Goal: Task Accomplishment & Management: Use online tool/utility

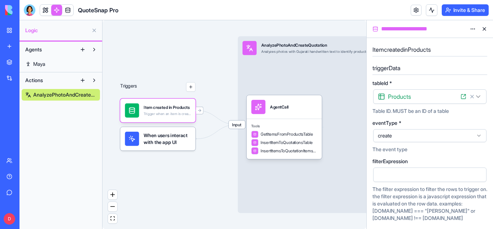
click at [304, 185] on div "Input AnalyzePhotoAndCreateQuotation Analyzes photos with Gujarati handwritten …" at bounding box center [357, 124] width 238 height 177
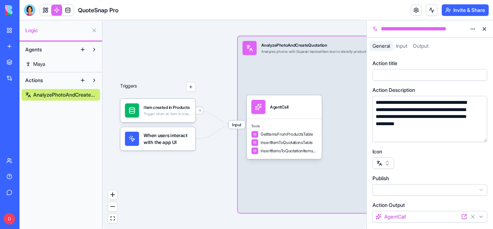
click at [167, 119] on div "Item created in Products Trigger when an item is created in the Products table" at bounding box center [157, 110] width 75 height 23
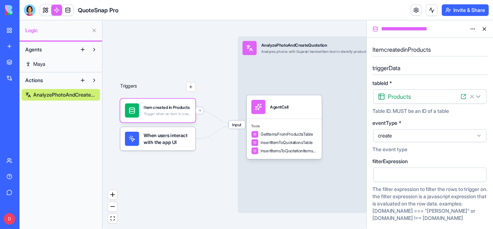
click at [462, 97] on icon at bounding box center [464, 97] width 6 height 6
click at [187, 69] on div "Triggers" at bounding box center [157, 106] width 75 height 87
click at [298, 128] on span "Tools" at bounding box center [284, 126] width 66 height 5
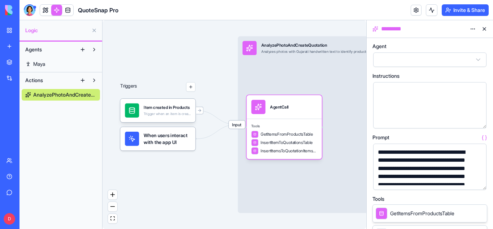
click at [483, 58] on html "**********" at bounding box center [246, 114] width 493 height 229
click at [455, 104] on div at bounding box center [424, 105] width 96 height 37
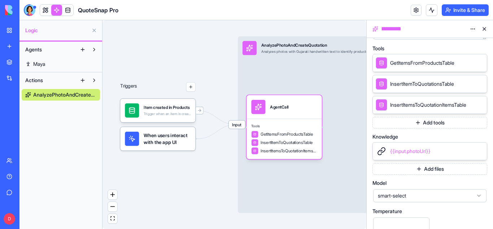
scroll to position [130, 0]
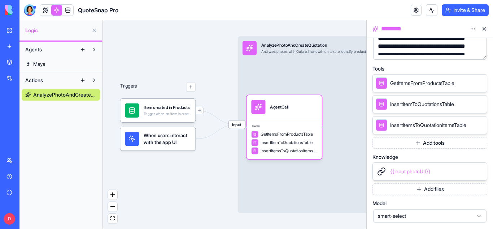
click at [472, 125] on icon at bounding box center [471, 125] width 6 height 6
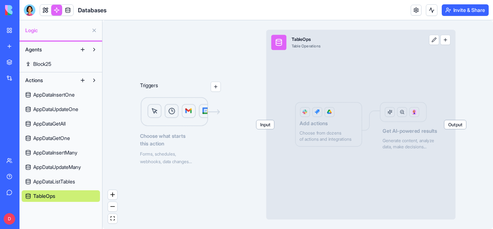
click at [435, 44] on button at bounding box center [434, 40] width 10 height 10
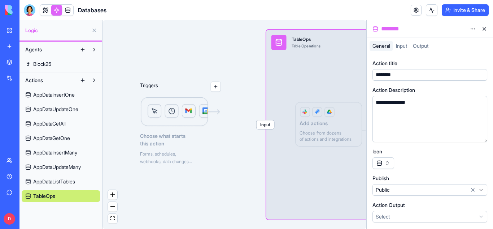
click at [439, 161] on div at bounding box center [430, 163] width 115 height 12
click at [301, 142] on div "Input TableOps Table Operations Output Add actions Choose from dozens of action…" at bounding box center [362, 125] width 190 height 190
click at [485, 29] on button at bounding box center [485, 29] width 12 height 12
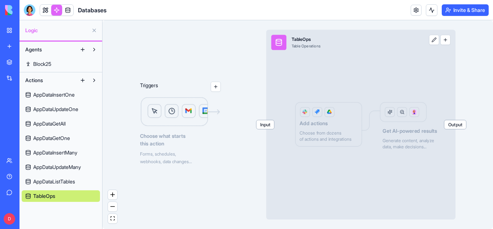
click at [443, 42] on button "button" at bounding box center [446, 40] width 10 height 10
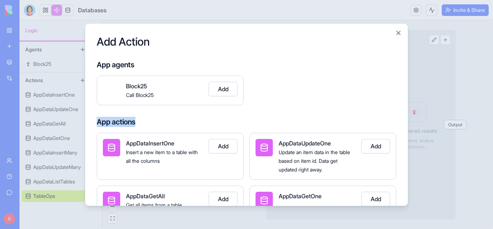
drag, startPoint x: 398, startPoint y: 92, endPoint x: 371, endPoint y: 108, distance: 31.1
type textarea "**********"
click at [371, 108] on div "Add Action App agents Block25 Call Block25 Add App actions AppDataInsertOne Ins…" at bounding box center [247, 114] width 324 height 183
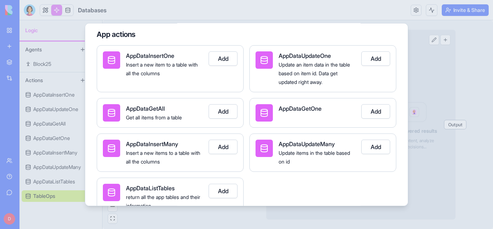
scroll to position [101, 0]
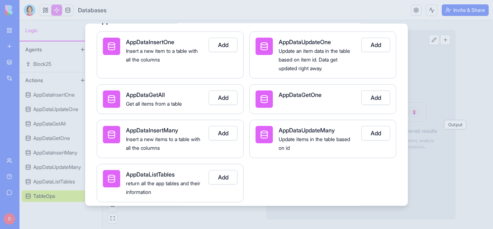
click at [220, 94] on button "Add" at bounding box center [223, 97] width 29 height 14
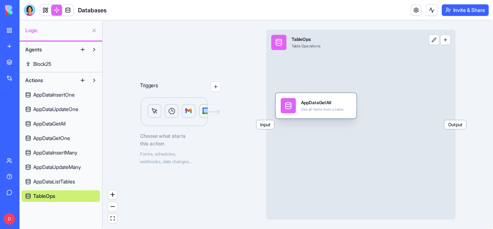
click at [323, 112] on div "AppDataGetAll Get all items from a table" at bounding box center [322, 105] width 43 height 15
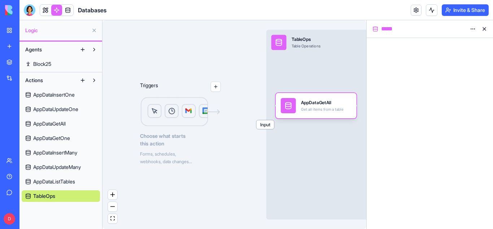
drag, startPoint x: 462, startPoint y: 150, endPoint x: 459, endPoint y: 72, distance: 78.4
click at [459, 72] on div at bounding box center [430, 133] width 126 height 191
click at [475, 30] on html "BETA My Workspace New app Marketplace Integrations Recent QuoteSnap Pro AI Logo…" at bounding box center [246, 114] width 493 height 229
click at [487, 29] on button at bounding box center [485, 29] width 12 height 12
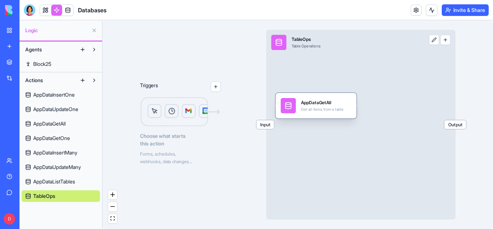
click at [320, 99] on div "AppDataGetAll" at bounding box center [322, 102] width 43 height 6
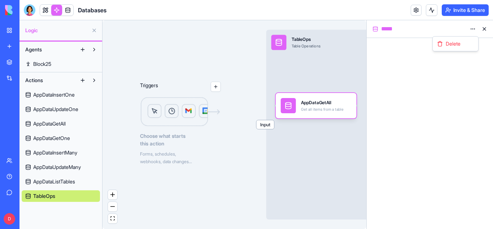
click at [473, 31] on html "BETA My Workspace New app Marketplace Integrations Recent QuoteSnap Pro AI Logo…" at bounding box center [246, 114] width 493 height 229
click at [450, 47] on div "Delete" at bounding box center [455, 44] width 43 height 12
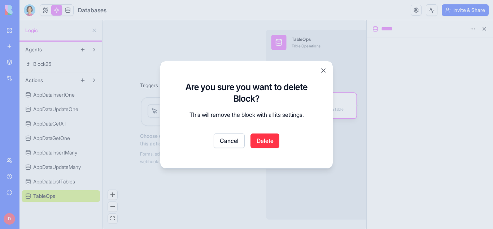
click at [260, 145] on button "Delete" at bounding box center [265, 140] width 29 height 14
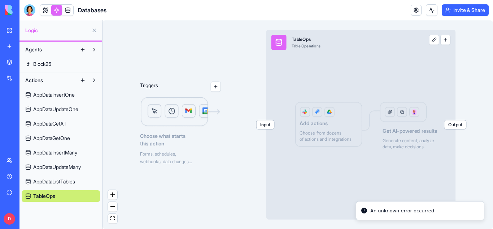
drag, startPoint x: 229, startPoint y: 68, endPoint x: 215, endPoint y: 85, distance: 22.0
click at [215, 85] on div "Triggers Choose what starts this action Forms, schedules, webhooks, data change…" at bounding box center [298, 124] width 391 height 208
click at [215, 85] on button "button" at bounding box center [216, 87] width 10 height 10
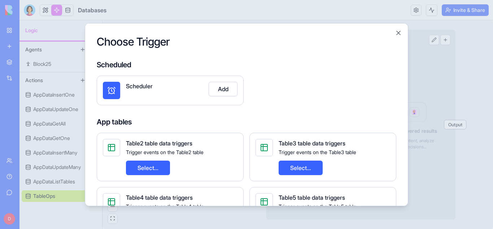
click at [390, 88] on div "Scheduler Add" at bounding box center [247, 90] width 300 height 30
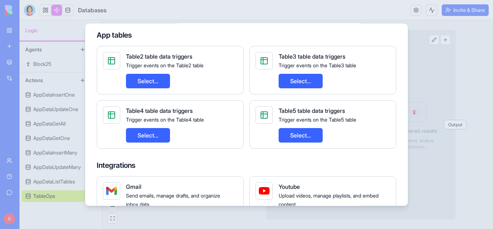
scroll to position [72, 0]
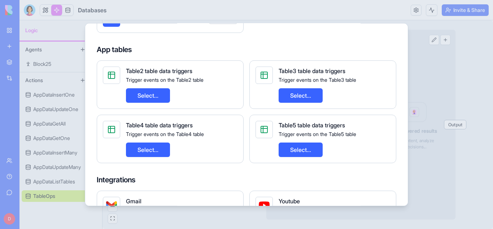
click at [142, 98] on button "Select..." at bounding box center [148, 95] width 44 height 14
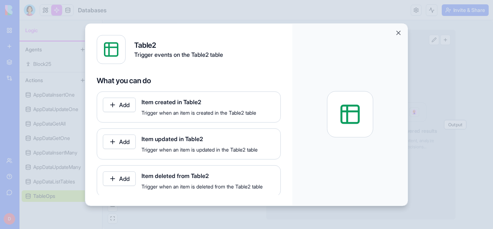
click at [118, 103] on button "Add" at bounding box center [119, 104] width 33 height 14
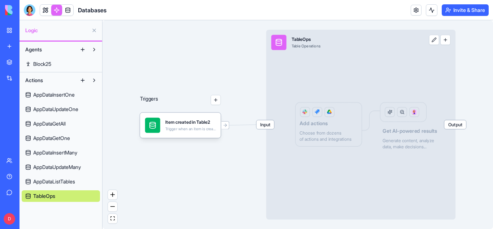
click at [196, 130] on div "Trigger when an item is created in the Table2 table" at bounding box center [190, 128] width 51 height 5
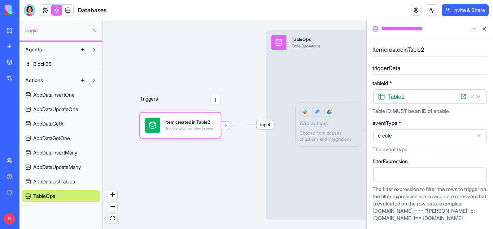
click at [453, 86] on div "tableId * Table2 ****** ****** ****** ****** Table ID. MUST be an ID of a table" at bounding box center [430, 98] width 115 height 34
click at [464, 97] on icon at bounding box center [464, 97] width 6 height 6
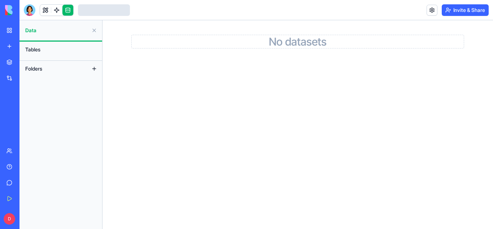
scroll to position [16, 0]
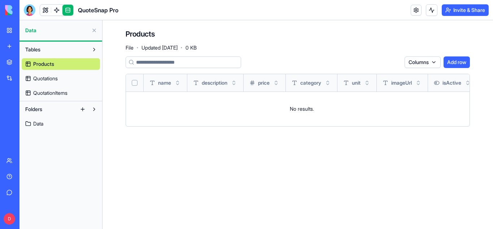
click at [49, 122] on link "Data" at bounding box center [61, 124] width 78 height 12
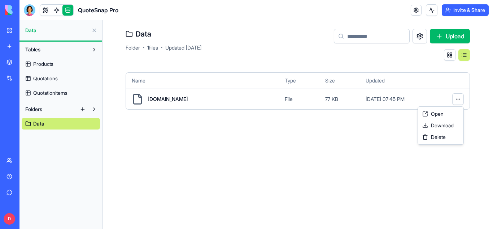
click at [459, 103] on html "BETA My Workspace New app Marketplace Integrations Recent QuoteSnap Pro AI Logo…" at bounding box center [246, 114] width 493 height 229
click at [443, 139] on span "Delete" at bounding box center [438, 136] width 15 height 7
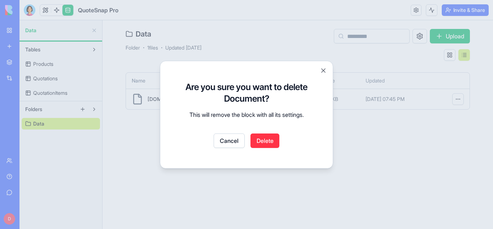
click at [265, 139] on button "Delete" at bounding box center [265, 140] width 29 height 14
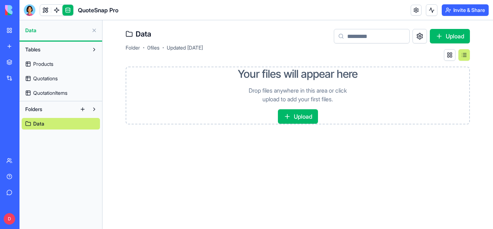
click at [299, 116] on button "Upload" at bounding box center [298, 116] width 40 height 14
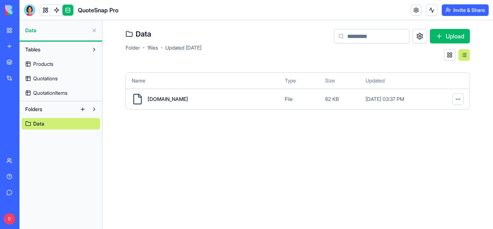
click at [46, 63] on span "Products" at bounding box center [43, 63] width 20 height 7
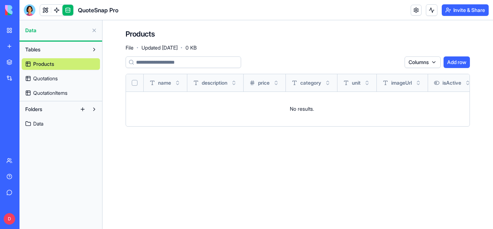
click at [62, 75] on link "Quotations" at bounding box center [61, 79] width 78 height 12
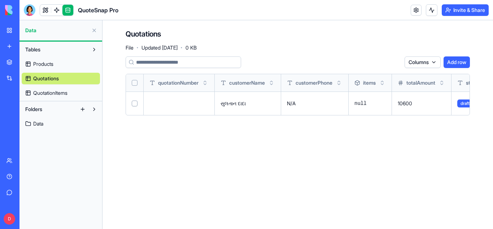
click at [131, 105] on td at bounding box center [135, 102] width 18 height 23
click at [136, 83] on button "Select all" at bounding box center [135, 83] width 6 height 6
type button "on"
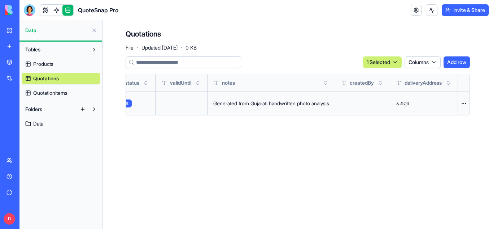
scroll to position [0, 363]
click at [463, 103] on html "BETA My Workspace New app Marketplace Integrations Recent QuoteSnap Pro AI Logo…" at bounding box center [246, 114] width 493 height 229
click at [452, 118] on div "Delete" at bounding box center [446, 118] width 43 height 12
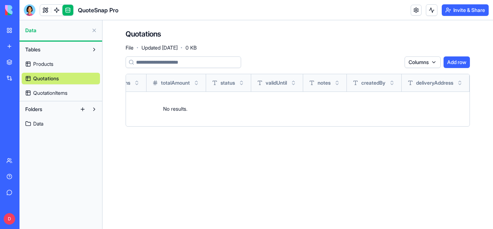
scroll to position [0, 260]
click at [84, 90] on link "QuotationItems" at bounding box center [61, 93] width 78 height 12
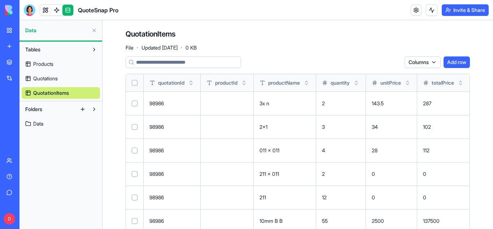
click at [136, 82] on button "Select all" at bounding box center [135, 83] width 6 height 6
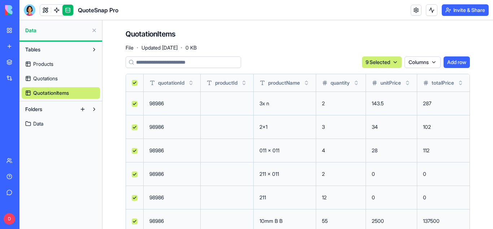
type button "on"
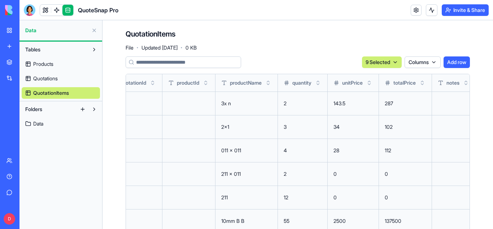
scroll to position [0, 70]
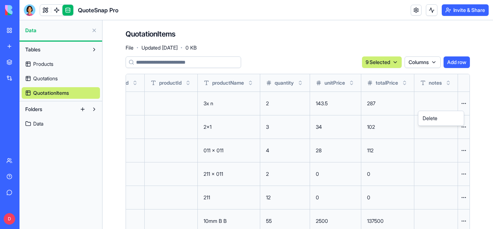
click at [459, 101] on html "BETA My Workspace New app Marketplace Integrations Recent QuoteSnap Pro AI Logo…" at bounding box center [246, 114] width 493 height 229
click at [443, 122] on div "Delete" at bounding box center [441, 118] width 43 height 12
click at [57, 56] on div "Products Quotations QuotationItems" at bounding box center [61, 76] width 78 height 43
click at [53, 62] on span "Products" at bounding box center [43, 63] width 20 height 7
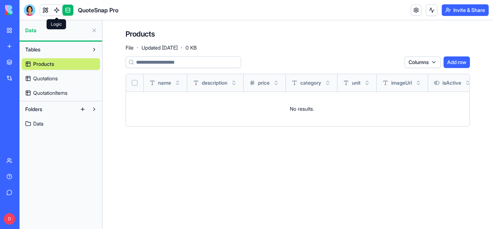
click at [59, 7] on link at bounding box center [56, 10] width 11 height 11
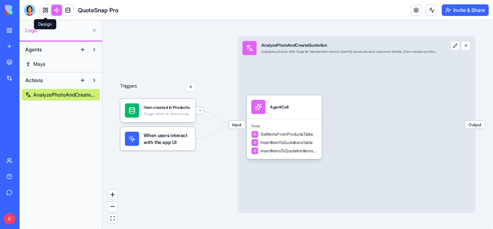
click at [49, 9] on link at bounding box center [45, 10] width 11 height 11
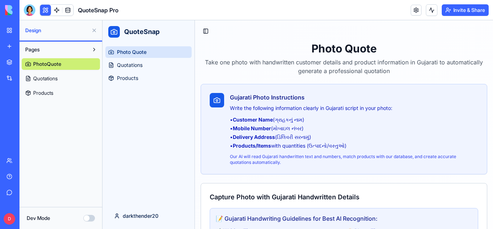
click at [52, 64] on span "PhotoQuote" at bounding box center [47, 63] width 28 height 7
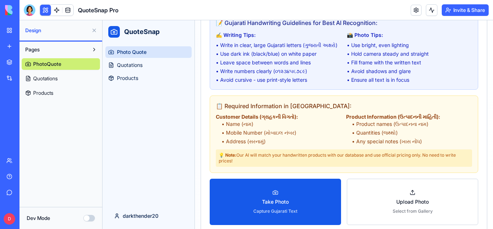
scroll to position [213, 0]
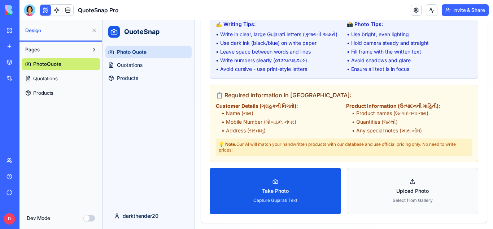
click at [398, 189] on span "Upload Photo" at bounding box center [413, 190] width 33 height 7
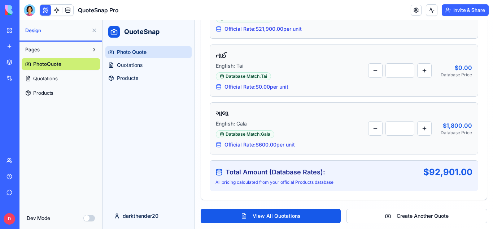
scroll to position [986, 0]
drag, startPoint x: 595, startPoint y: 212, endPoint x: 491, endPoint y: 165, distance: 114.3
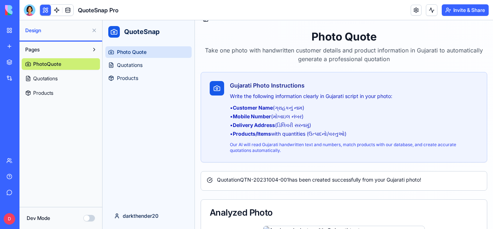
scroll to position [0, 0]
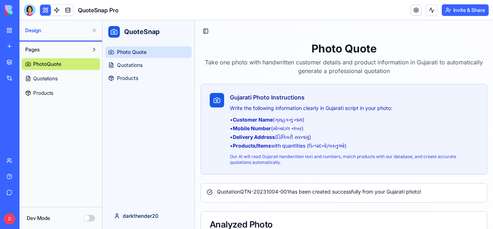
type textarea "*"
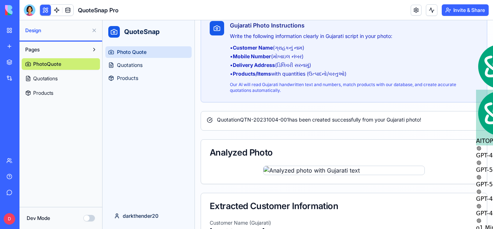
scroll to position [69, 0]
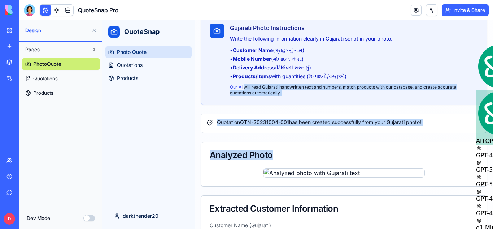
drag, startPoint x: 415, startPoint y: 141, endPoint x: 194, endPoint y: 74, distance: 230.1
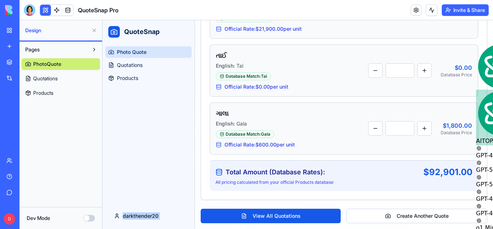
scroll to position [1085, 0]
click at [150, 68] on link "Quotations" at bounding box center [148, 65] width 86 height 12
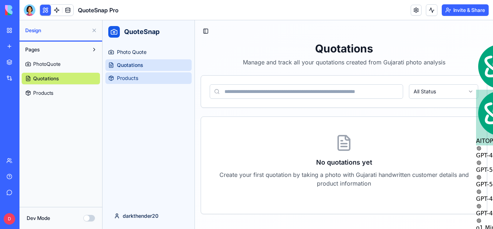
click at [161, 79] on link "Products" at bounding box center [148, 78] width 86 height 12
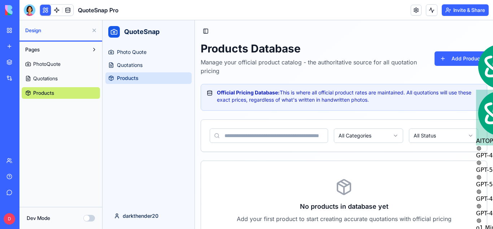
scroll to position [41, 0]
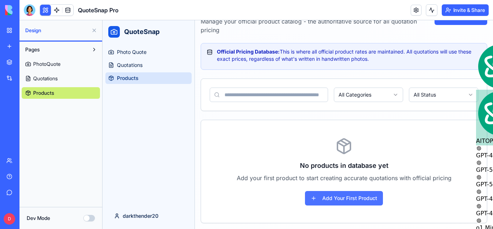
click at [341, 200] on button "Add Your First Product" at bounding box center [344, 198] width 78 height 14
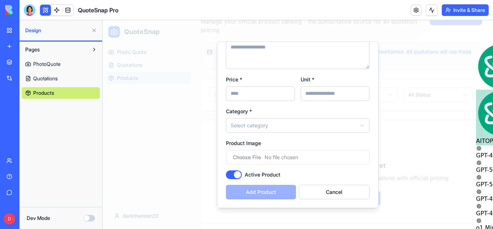
scroll to position [0, 0]
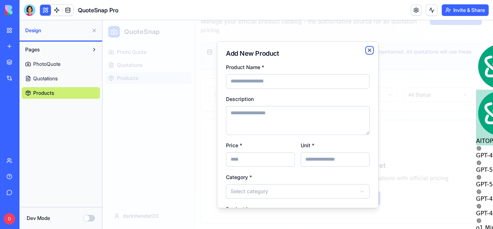
click at [367, 52] on icon "button" at bounding box center [370, 50] width 6 height 6
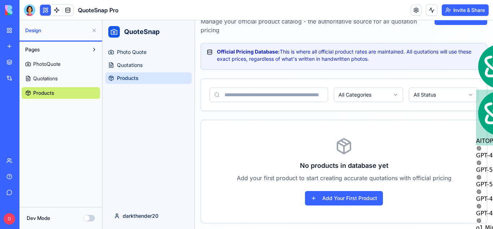
click at [25, 7] on div at bounding box center [30, 10] width 12 height 12
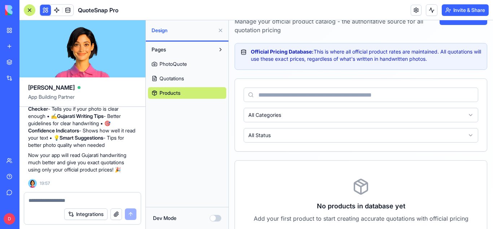
scroll to position [90, 0]
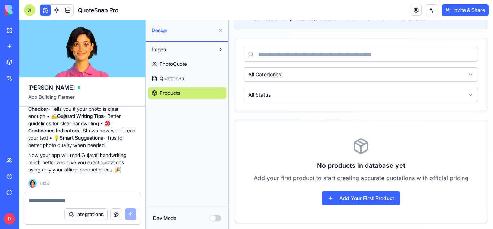
click at [54, 197] on textarea at bounding box center [83, 199] width 108 height 7
click at [376, 196] on button "Add Your First Product" at bounding box center [361, 198] width 78 height 14
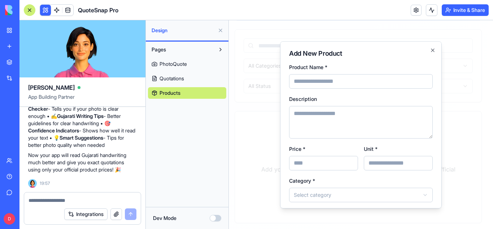
scroll to position [69, 0]
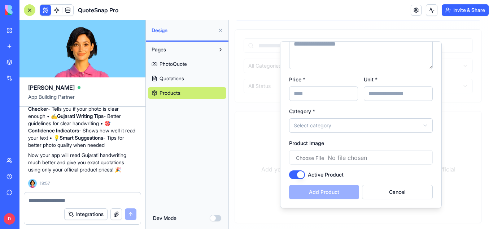
click at [91, 200] on textarea at bounding box center [83, 199] width 108 height 7
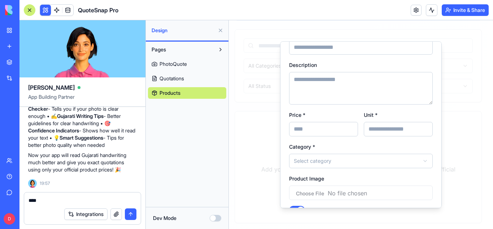
scroll to position [0, 0]
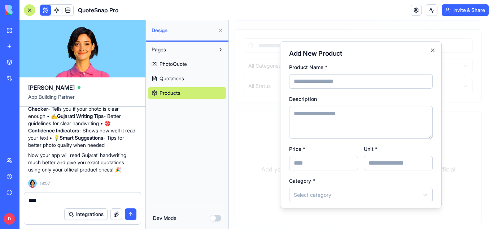
click at [55, 201] on textarea "***" at bounding box center [83, 199] width 108 height 7
type textarea "*"
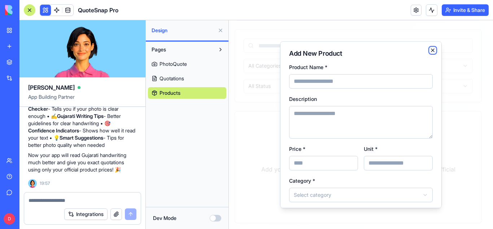
click at [430, 48] on icon "button" at bounding box center [433, 50] width 6 height 6
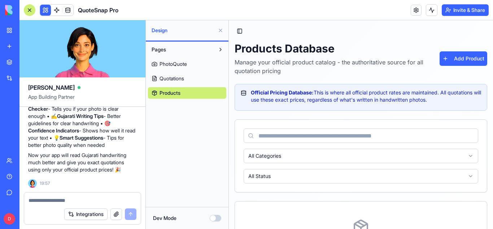
click at [82, 197] on textarea at bounding box center [83, 199] width 108 height 7
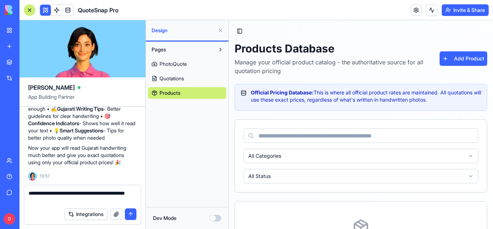
type textarea "**********"
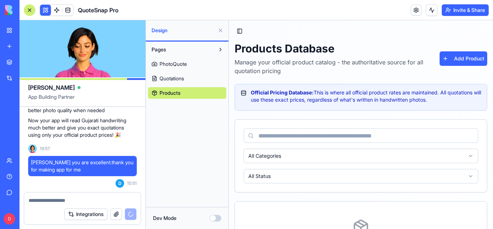
drag, startPoint x: 488, startPoint y: 72, endPoint x: 493, endPoint y: 74, distance: 5.7
click at [493, 74] on html "Toggle Sidebar Products Database Manage your official product catalog - the aut…" at bounding box center [361, 165] width 264 height 290
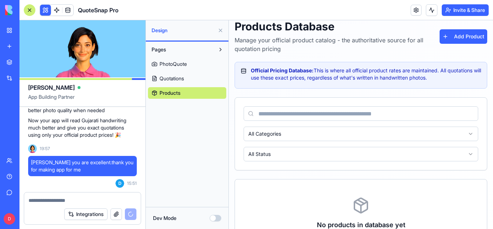
scroll to position [0, 0]
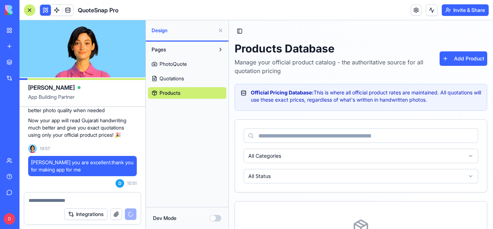
click at [193, 69] on link "PhotoQuote" at bounding box center [187, 64] width 78 height 12
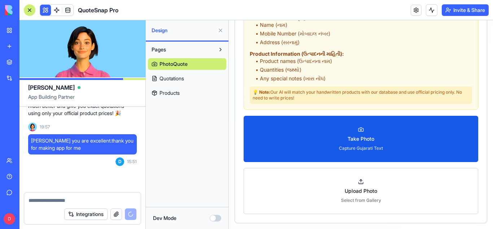
scroll to position [2016, 0]
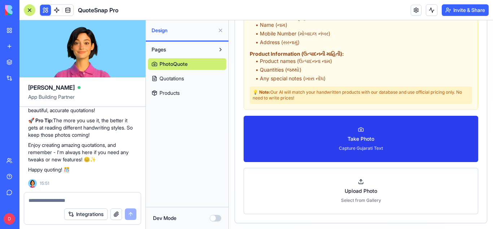
click at [347, 130] on button "Take Photo Capture Gujarati Text" at bounding box center [361, 139] width 235 height 46
click at [346, 131] on button "Take Photo Capture Gujarati Text" at bounding box center [361, 139] width 235 height 46
click at [296, 140] on button "Take Photo Capture Gujarati Text" at bounding box center [361, 139] width 235 height 46
click at [302, 128] on button "Take Photo Capture Gujarati Text" at bounding box center [361, 139] width 235 height 46
click at [329, 142] on button "Take Photo Capture Gujarati Text" at bounding box center [361, 139] width 235 height 46
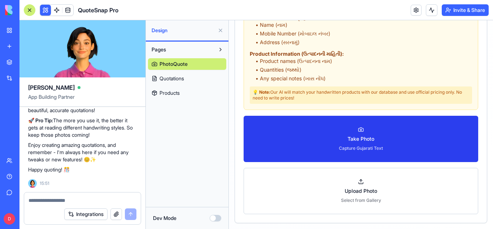
click at [343, 152] on button "Take Photo Capture Gujarati Text" at bounding box center [361, 139] width 235 height 46
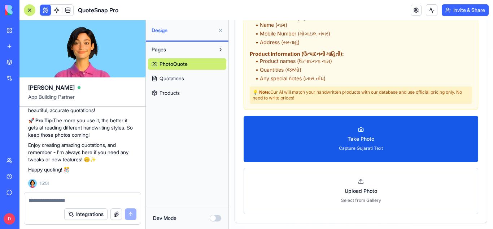
scroll to position [338, 0]
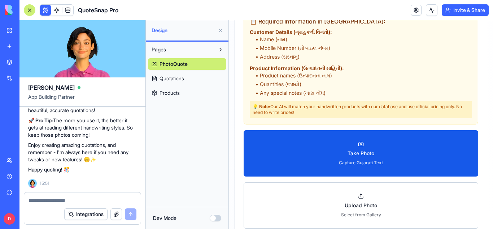
click at [113, 164] on div "🥰 Aww, Thank You So Much! You just made my day! 🌟 It was absolutely my pleasure…" at bounding box center [82, 87] width 109 height 172
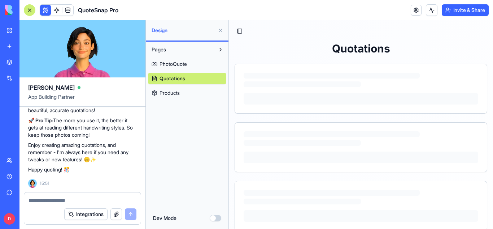
scroll to position [352, 0]
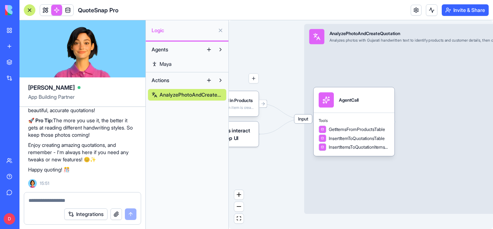
click at [307, 121] on span "Input" at bounding box center [304, 118] width 18 height 9
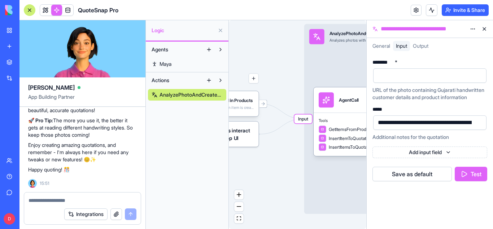
click at [444, 161] on html "BETA My Workspace New app Marketplace Integrations Recent QuoteSnap Pro AI Logo…" at bounding box center [246, 114] width 493 height 229
click at [382, 44] on span "General" at bounding box center [382, 46] width 18 height 6
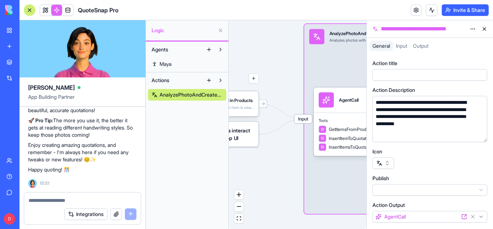
click at [389, 165] on button "button" at bounding box center [384, 163] width 22 height 12
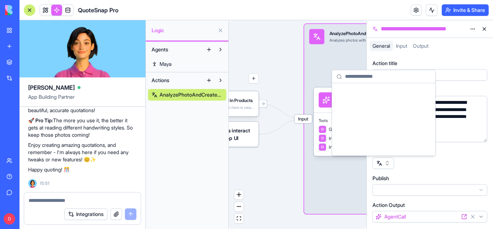
scroll to position [11927, 0]
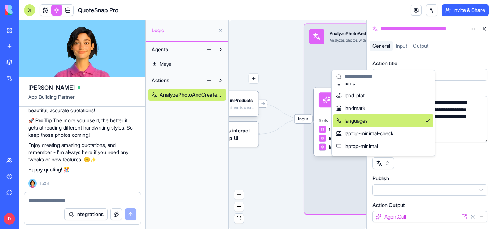
click at [389, 165] on button "button" at bounding box center [384, 163] width 22 height 12
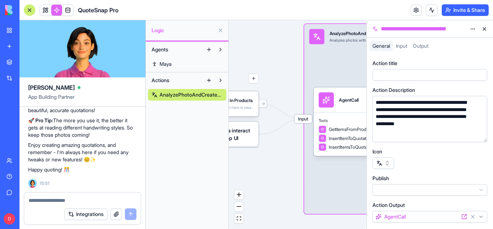
click at [470, 167] on div at bounding box center [430, 163] width 115 height 12
click at [404, 48] on span "Input" at bounding box center [401, 46] width 11 height 6
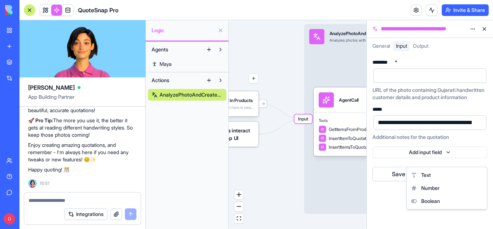
click at [449, 159] on html "BETA My Workspace New app Marketplace Integrations Recent QuoteSnap Pro AI Logo…" at bounding box center [246, 114] width 493 height 229
click at [430, 95] on html "BETA My Workspace New app Marketplace Integrations Recent QuoteSnap Pro AI Logo…" at bounding box center [246, 114] width 493 height 229
click at [425, 47] on span "Output" at bounding box center [421, 46] width 16 height 6
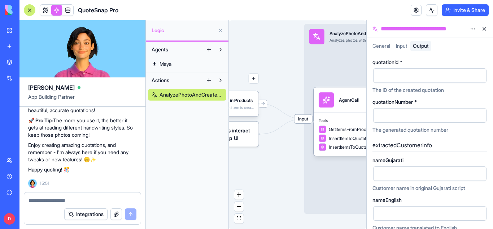
click at [425, 47] on span "Output" at bounding box center [421, 46] width 16 height 6
drag, startPoint x: 490, startPoint y: 84, endPoint x: 493, endPoint y: 139, distance: 55.7
click at [493, 139] on div "quotationId * The ID of the created quotation quotationNumber * The generated q…" at bounding box center [430, 141] width 126 height 175
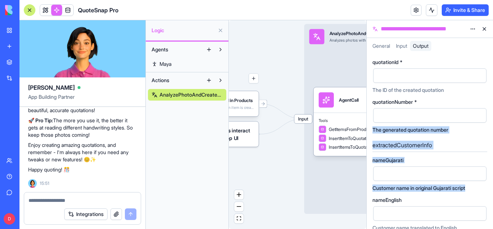
drag, startPoint x: 493, startPoint y: 105, endPoint x: 493, endPoint y: 201, distance: 96.4
click at [493, 201] on div "quotationId * The ID of the created quotation quotationNumber * The generated q…" at bounding box center [430, 141] width 126 height 175
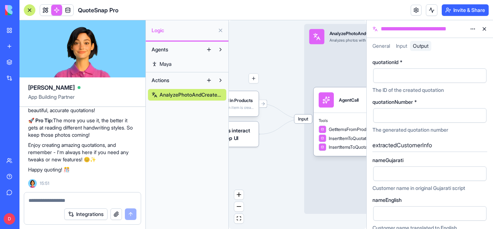
click at [482, 91] on div "The ID of the created quotation" at bounding box center [430, 89] width 115 height 7
click at [380, 45] on span "General" at bounding box center [382, 46] width 18 height 6
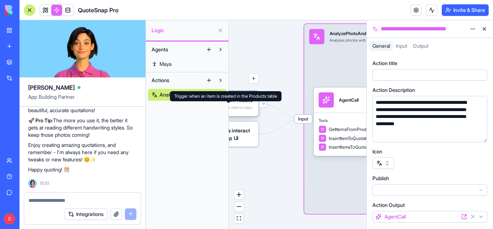
click at [242, 109] on div "Trigger when an item is created in the Products table" at bounding box center [228, 107] width 51 height 5
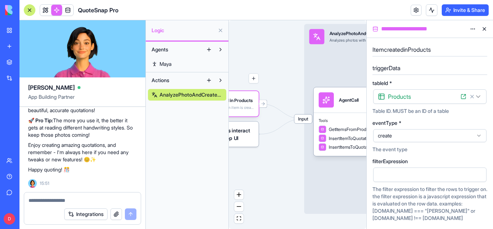
click at [51, 197] on textarea at bounding box center [83, 199] width 108 height 7
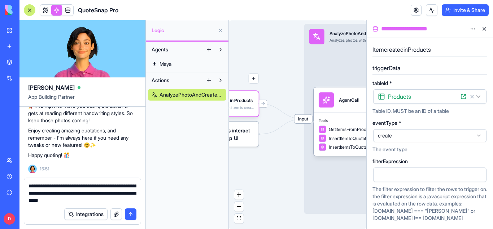
type textarea "**********"
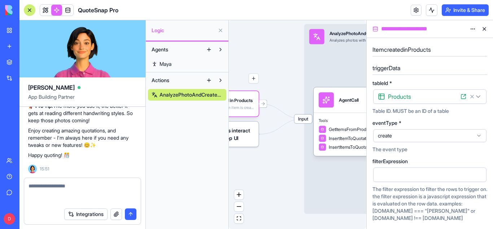
scroll to position [2058, 0]
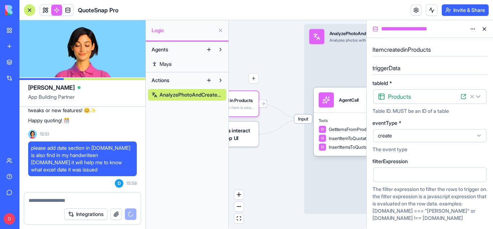
click at [176, 67] on link "Maya" at bounding box center [187, 64] width 78 height 12
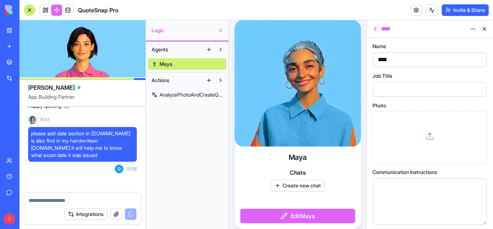
scroll to position [2133, 0]
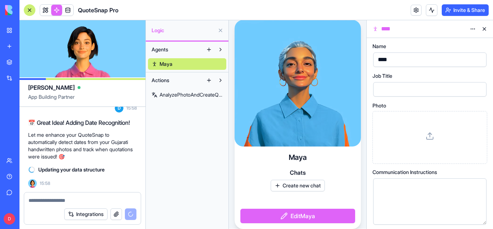
click at [206, 126] on div "Agents Maya Actions AnalyzePhotoAndCreateQuotation" at bounding box center [187, 135] width 83 height 187
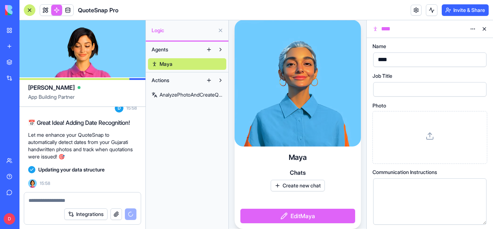
click at [217, 29] on button at bounding box center [221, 31] width 12 height 12
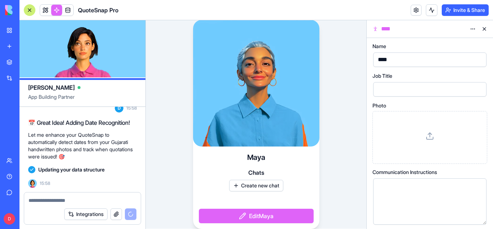
click at [332, 178] on div "Maya Chats Create new chat Edit Maya" at bounding box center [256, 124] width 221 height 208
click at [484, 27] on button at bounding box center [485, 29] width 12 height 12
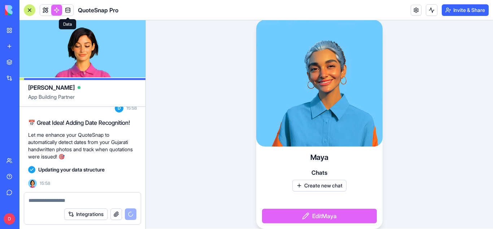
click at [69, 14] on span at bounding box center [68, 10] width 20 height 20
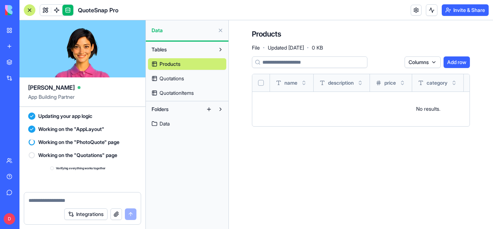
scroll to position [2422, 0]
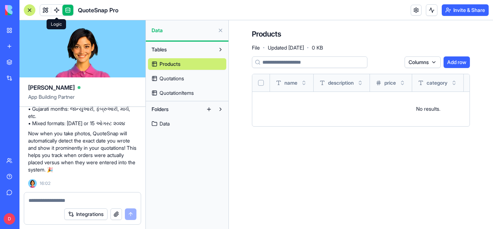
click at [55, 9] on span at bounding box center [57, 10] width 20 height 20
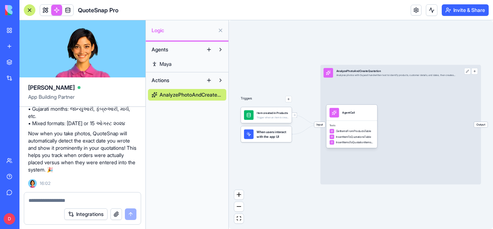
click at [48, 6] on span at bounding box center [45, 10] width 20 height 20
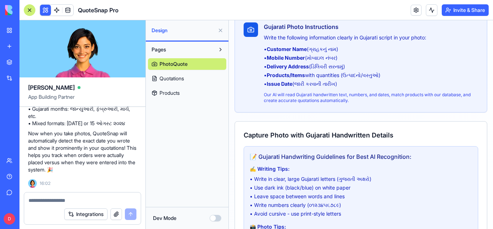
scroll to position [58, 0]
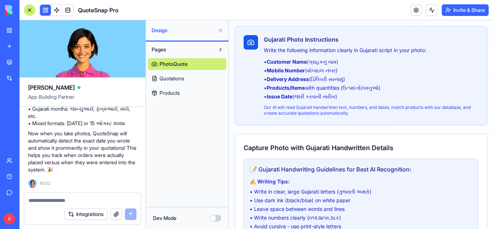
click at [220, 30] on button at bounding box center [221, 31] width 12 height 12
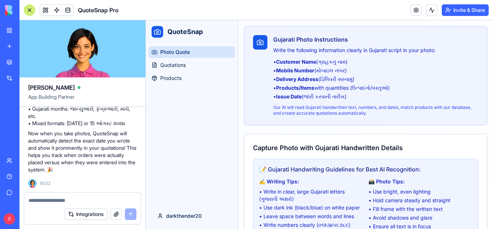
click at [431, 8] on button at bounding box center [432, 10] width 12 height 12
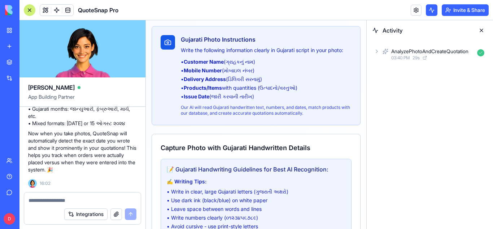
click at [479, 30] on button at bounding box center [482, 31] width 12 height 12
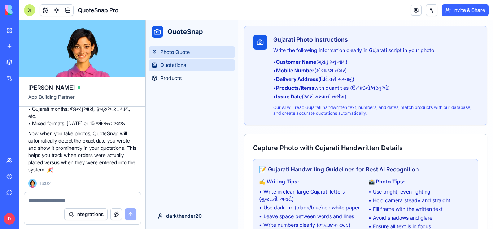
click at [182, 70] on link "Quotations" at bounding box center [192, 65] width 86 height 12
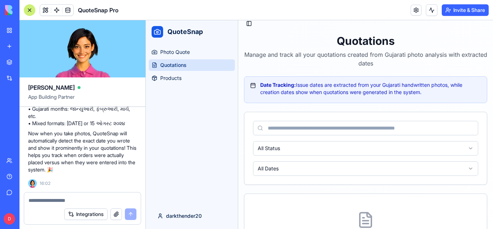
scroll to position [58, 0]
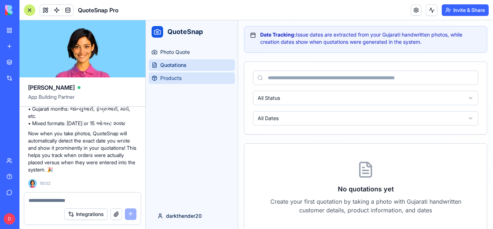
click at [184, 74] on link "Products" at bounding box center [192, 78] width 86 height 12
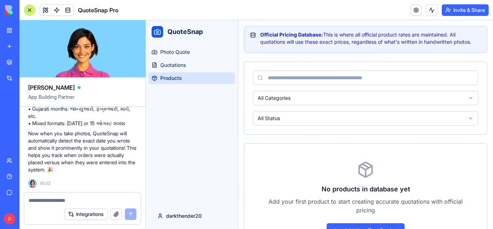
click at [168, 144] on div "Photo Quote Quotations Products" at bounding box center [192, 122] width 92 height 159
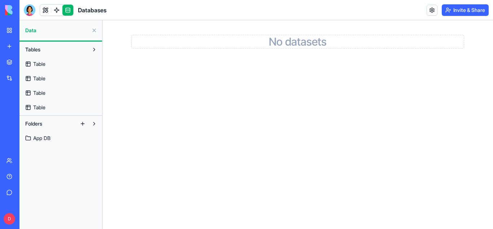
click at [94, 50] on button at bounding box center [94, 50] width 12 height 12
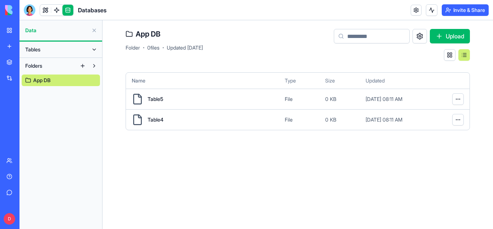
click at [62, 85] on link "App DB" at bounding box center [61, 80] width 78 height 12
click at [191, 120] on div "Table4" at bounding box center [205, 120] width 147 height 12
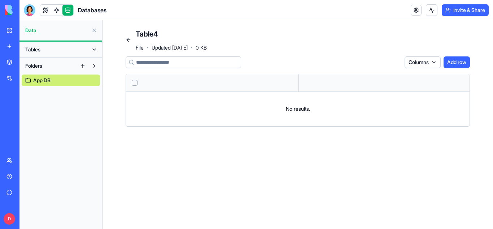
click at [129, 40] on link at bounding box center [129, 40] width 12 height 12
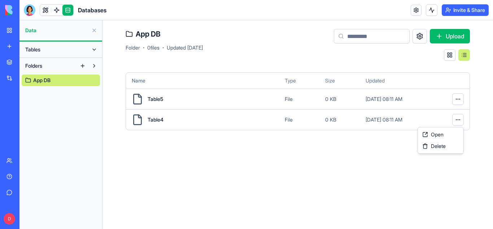
click at [459, 121] on html "BETA My Workspace New app Marketplace Integrations Recent QuoteSnap Pro AI Logo…" at bounding box center [246, 114] width 493 height 229
click at [444, 144] on span "Delete" at bounding box center [438, 145] width 15 height 7
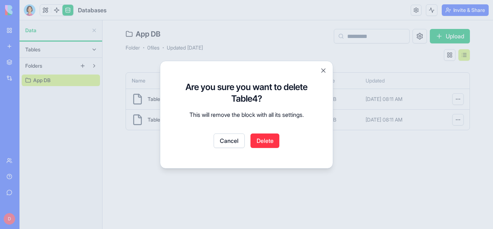
click at [267, 138] on button "Delete" at bounding box center [265, 140] width 29 height 14
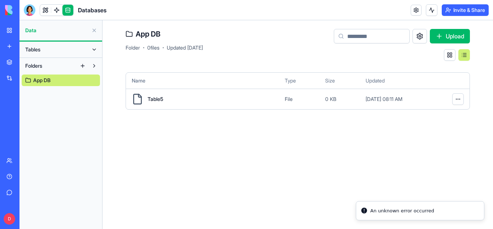
click at [288, 96] on span "File" at bounding box center [289, 98] width 8 height 7
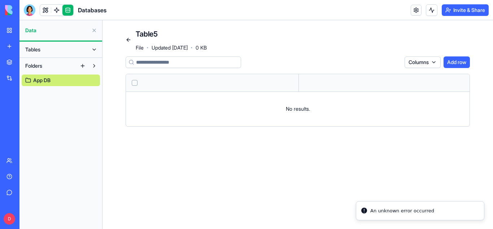
click at [132, 43] on link at bounding box center [129, 40] width 12 height 12
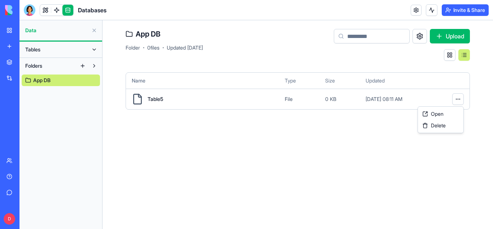
click at [460, 98] on html "BETA My Workspace New app Marketplace Integrations Recent QuoteSnap Pro AI Logo…" at bounding box center [246, 114] width 493 height 229
click at [438, 124] on span "Delete" at bounding box center [438, 125] width 15 height 7
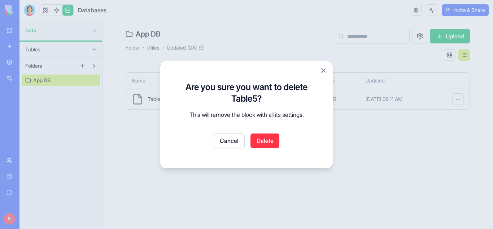
click at [270, 146] on button "Delete" at bounding box center [265, 140] width 29 height 14
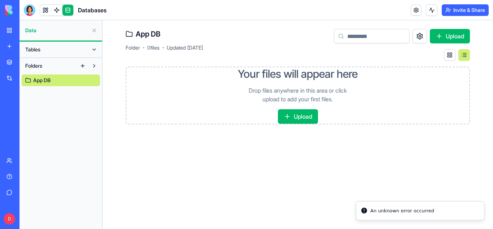
click at [298, 120] on button "Upload" at bounding box center [298, 116] width 40 height 14
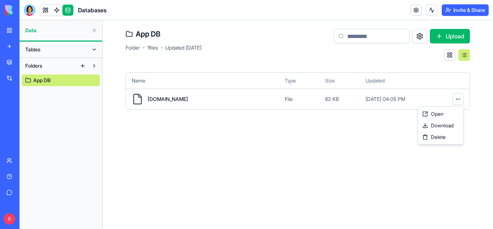
click at [459, 98] on html "BETA My Workspace New app Marketplace Integrations Recent QuoteSnap Pro AI Logo…" at bounding box center [246, 114] width 493 height 229
click at [335, 134] on html "BETA My Workspace New app Marketplace Integrations Recent QuoteSnap Pro AI Logo…" at bounding box center [246, 114] width 493 height 229
click at [93, 30] on button at bounding box center [94, 31] width 12 height 12
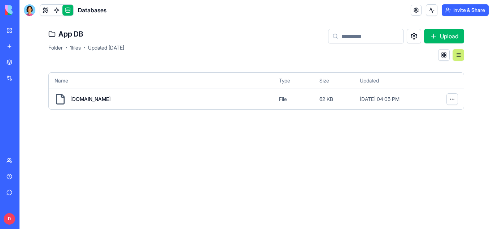
click at [67, 10] on link at bounding box center [67, 10] width 11 height 11
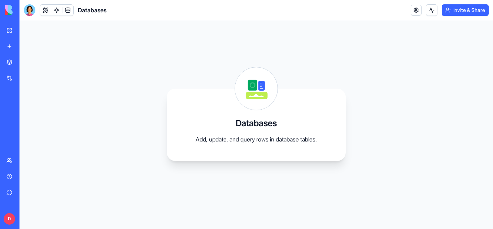
click at [67, 10] on link at bounding box center [67, 10] width 11 height 11
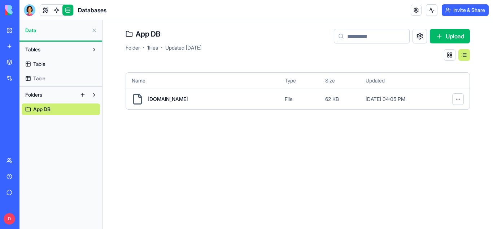
click at [66, 9] on link at bounding box center [67, 10] width 11 height 11
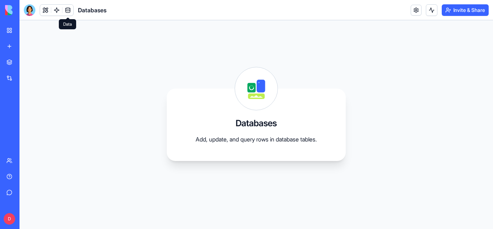
click at [109, 82] on div "Databases Add, update, and query rows in database tables." at bounding box center [257, 124] width 474 height 208
